Goal: Check status: Check status

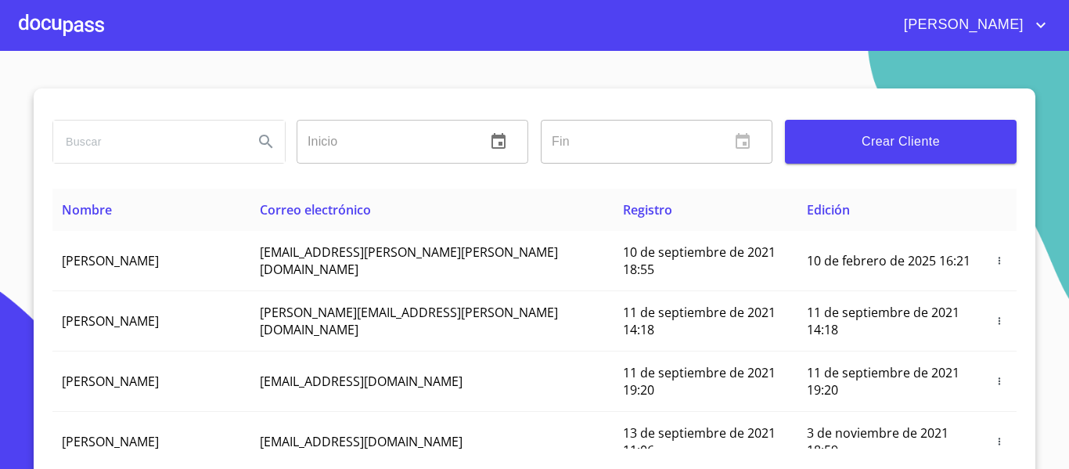
click at [60, 22] on div at bounding box center [61, 25] width 85 height 50
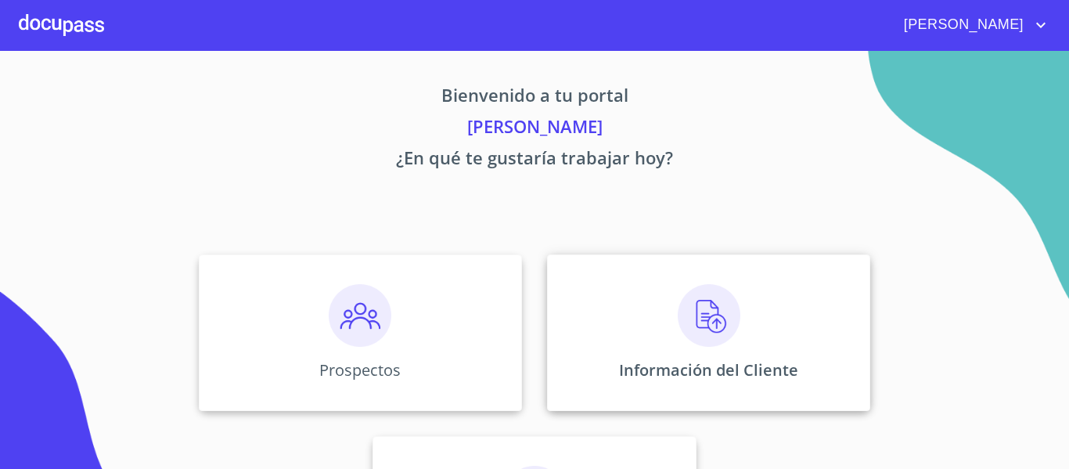
click at [676, 349] on div "Información del Cliente" at bounding box center [708, 332] width 323 height 157
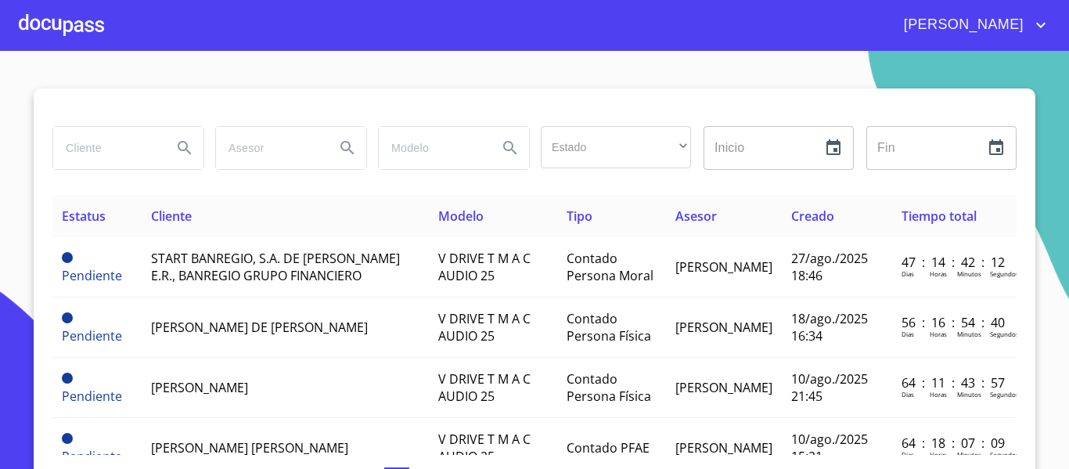
click at [92, 147] on input "search" at bounding box center [106, 148] width 106 height 42
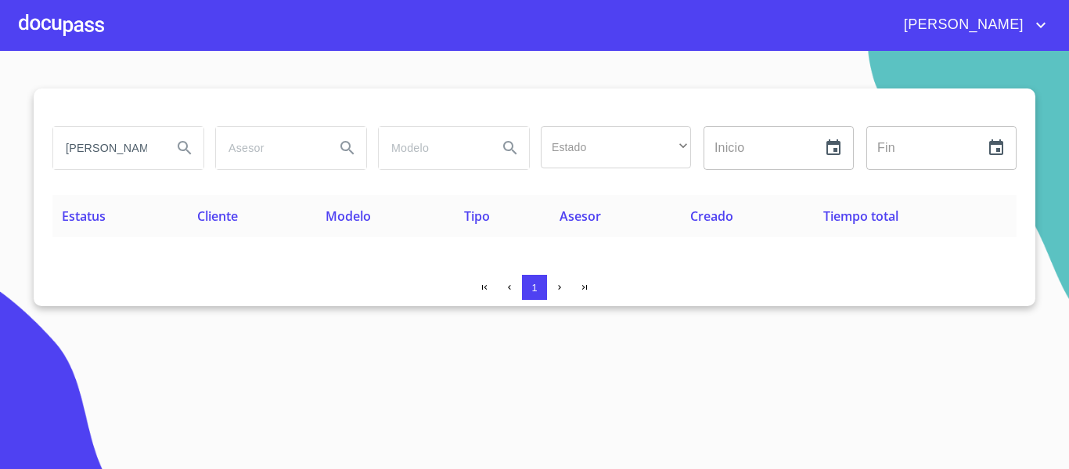
click at [134, 154] on input "[PERSON_NAME]" at bounding box center [106, 148] width 106 height 42
type input "[PERSON_NAME]"
click at [178, 150] on icon "Search" at bounding box center [184, 148] width 19 height 19
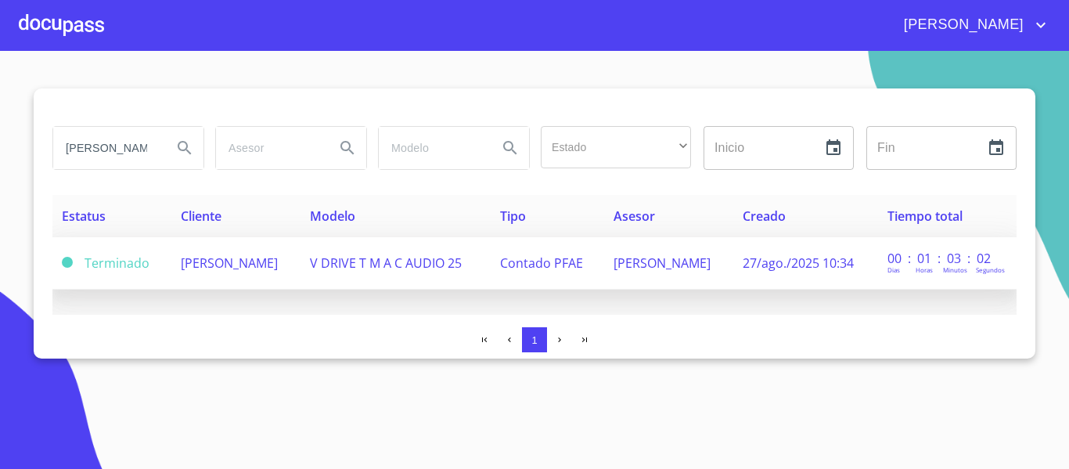
click at [666, 276] on td "[PERSON_NAME]" at bounding box center [668, 263] width 129 height 52
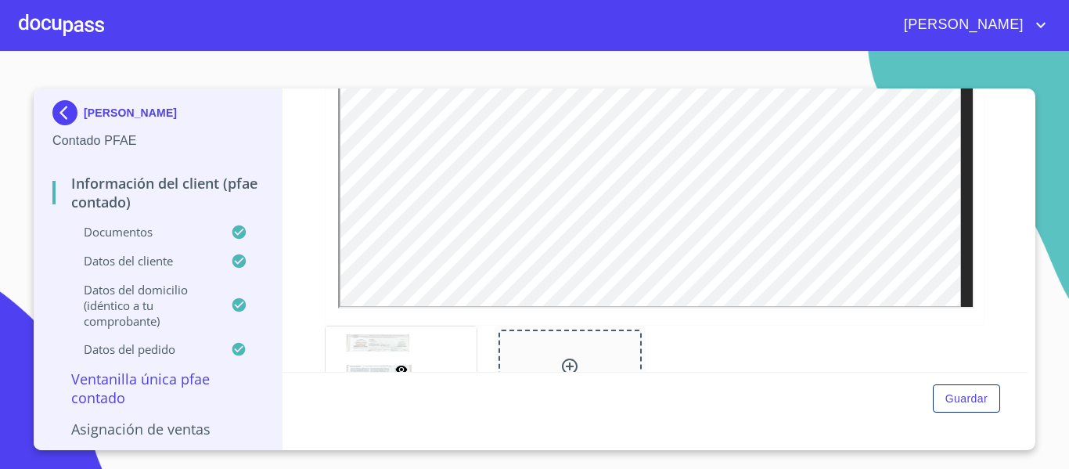
scroll to position [522, 0]
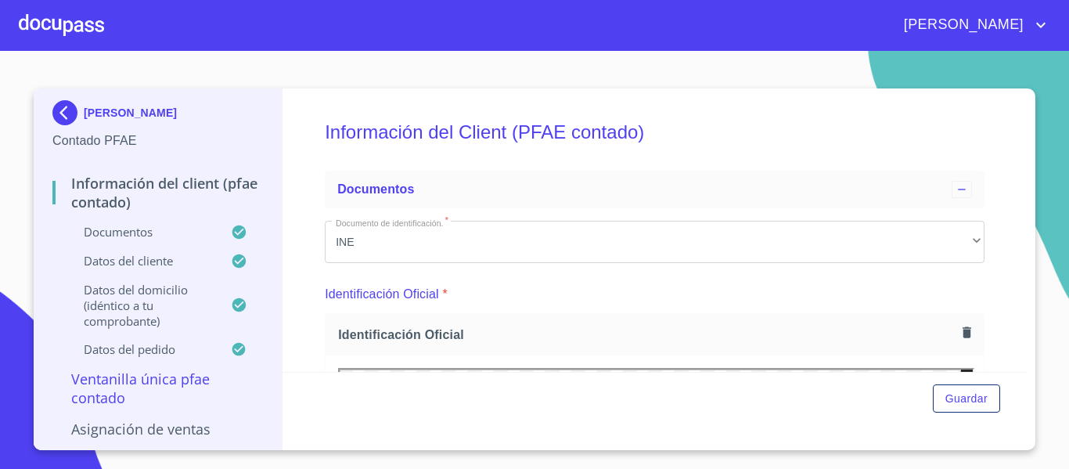
scroll to position [522, 0]
